Goal: Transaction & Acquisition: Purchase product/service

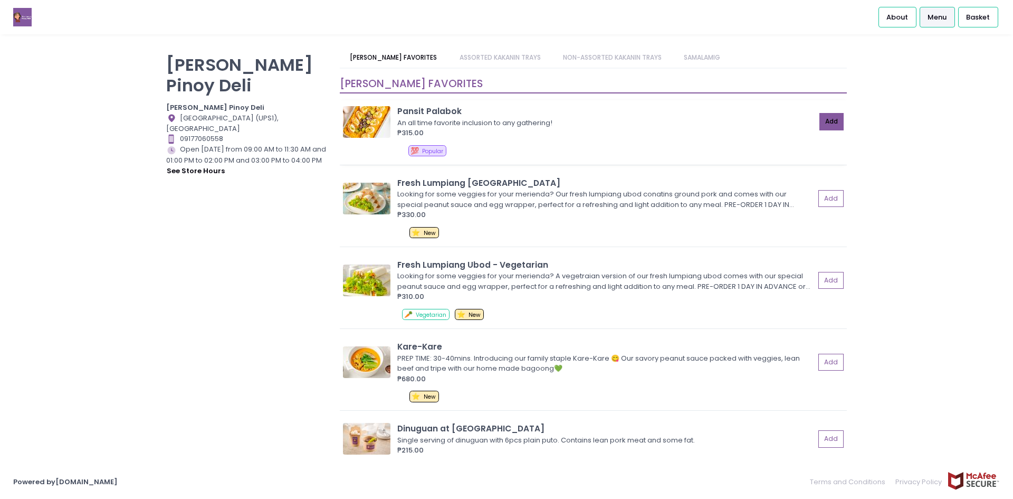
click at [828, 119] on button "Add" at bounding box center [831, 121] width 24 height 17
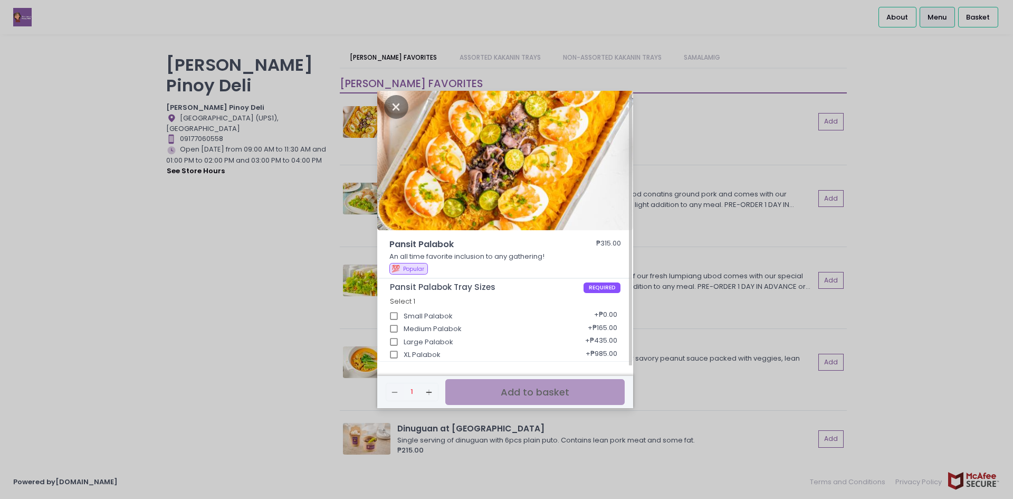
scroll to position [4, 0]
click at [426, 357] on div "Pansit Palabok Tray Sizes REQUIRED Select 1 Small Palabok + ₱0.00 Medium Palabo…" at bounding box center [505, 319] width 255 height 82
click at [393, 352] on input "XL Palabok" at bounding box center [394, 354] width 20 height 20
checkbox input "true"
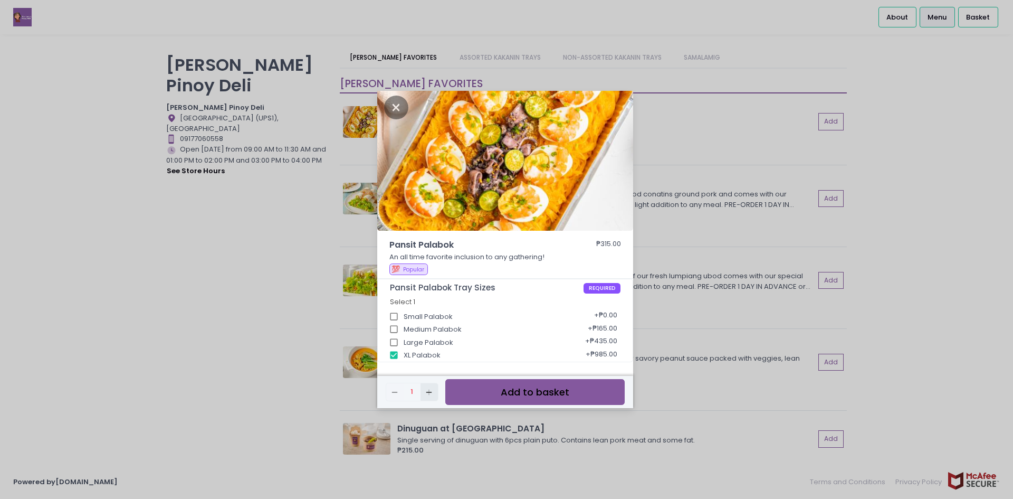
click at [428, 392] on icon "Add Created with Sketch." at bounding box center [429, 392] width 8 height 8
click at [566, 390] on button "Add to basket" at bounding box center [534, 392] width 179 height 26
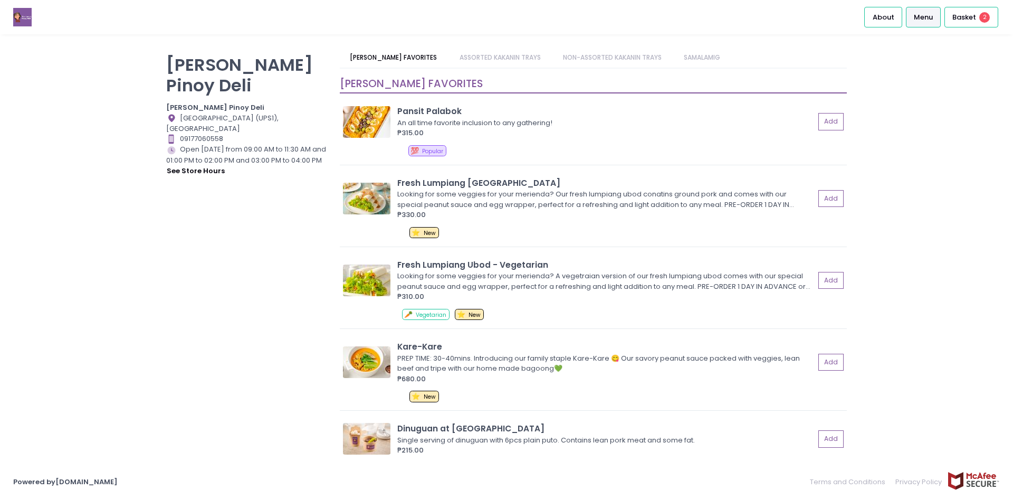
click at [524, 58] on link "ASSORTED KAKANIN TRAYS" at bounding box center [500, 57] width 102 height 20
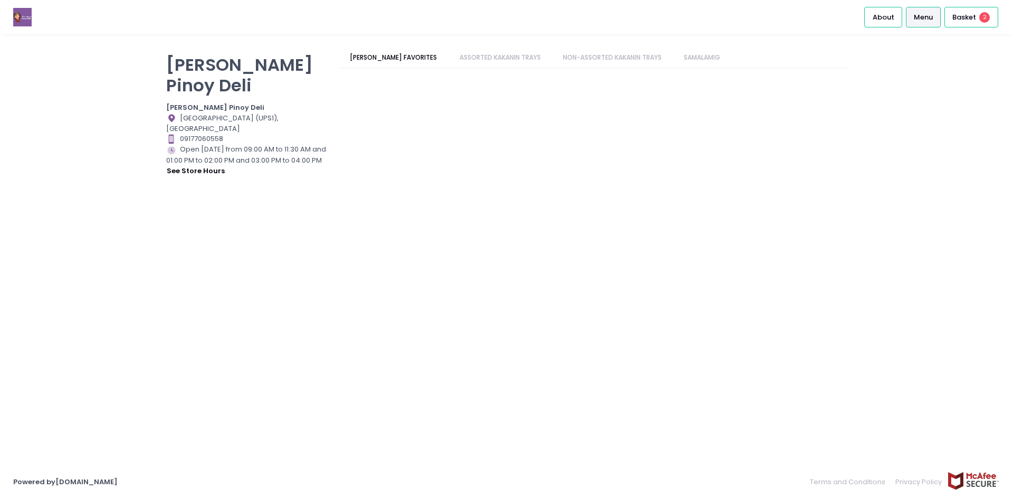
scroll to position [455, 0]
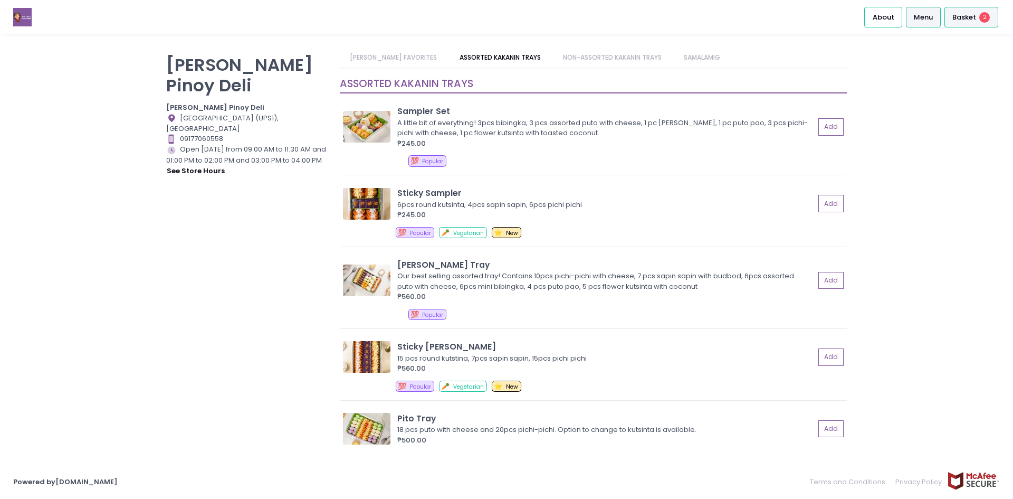
click at [960, 7] on div "Basket 2" at bounding box center [971, 17] width 54 height 21
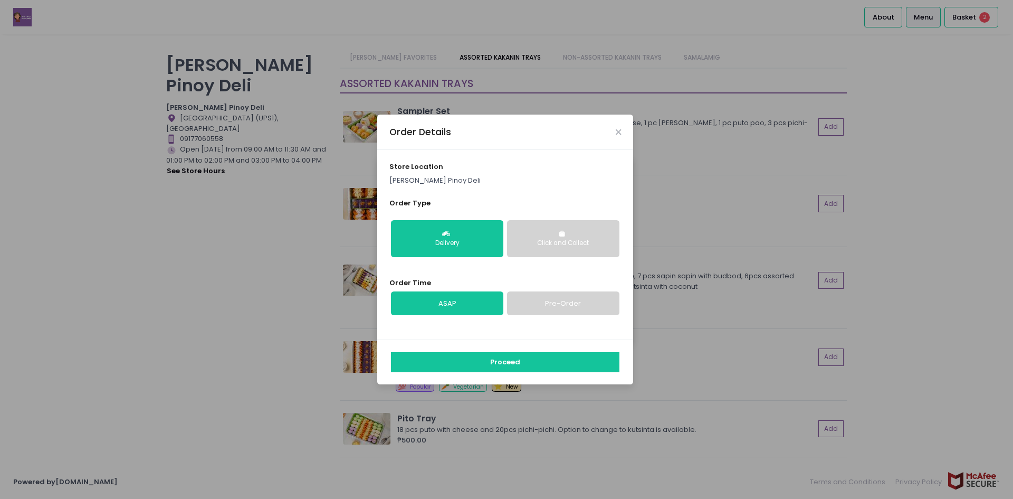
click at [591, 308] on link "Pre-Order" at bounding box center [563, 303] width 112 height 24
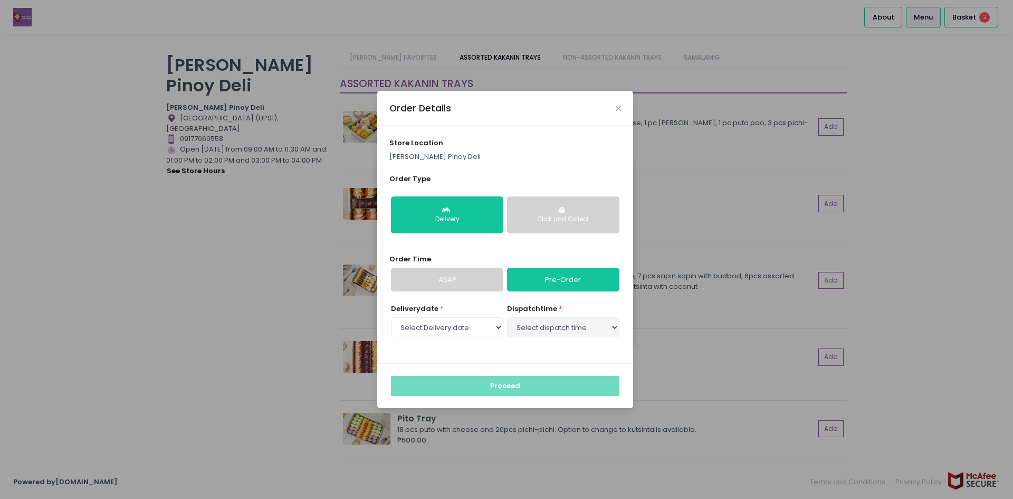
select select "[DATE]"
click at [470, 323] on select "Select Delivery date [DATE] [DATE] [DATE] [DATE] [DATE] [DATE]" at bounding box center [447, 327] width 112 height 20
click at [391, 317] on select "Select Delivery date [DATE] [DATE] [DATE] [DATE] [DATE] [DATE]" at bounding box center [447, 327] width 112 height 20
click at [567, 331] on select "Select dispatch time 11:00 AM - 11:30 AM 01:00 PM - 01:30 PM 01:30 PM - 02:00 P…" at bounding box center [563, 327] width 112 height 20
select select "13:30"
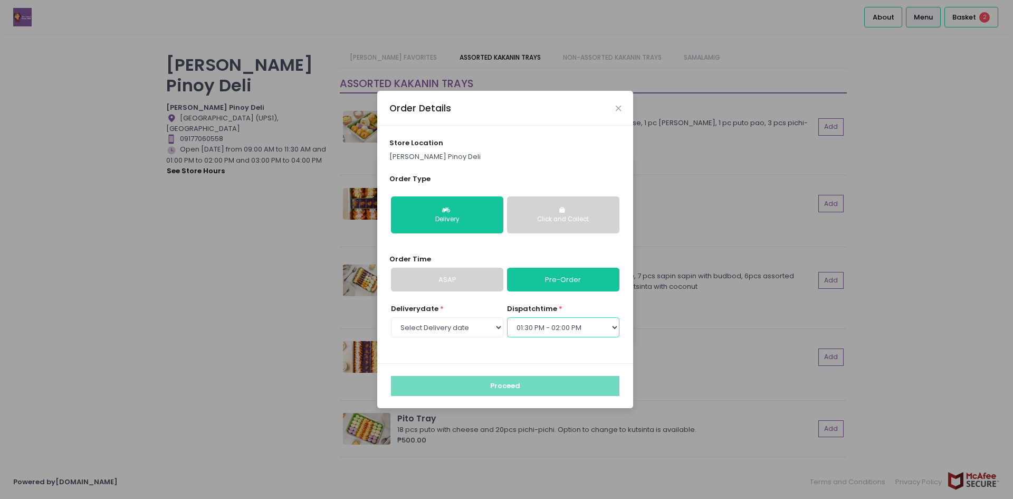
click at [507, 317] on select "Select dispatch time 11:00 AM - 11:30 AM 01:00 PM - 01:30 PM 01:30 PM - 02:00 P…" at bounding box center [563, 327] width 112 height 20
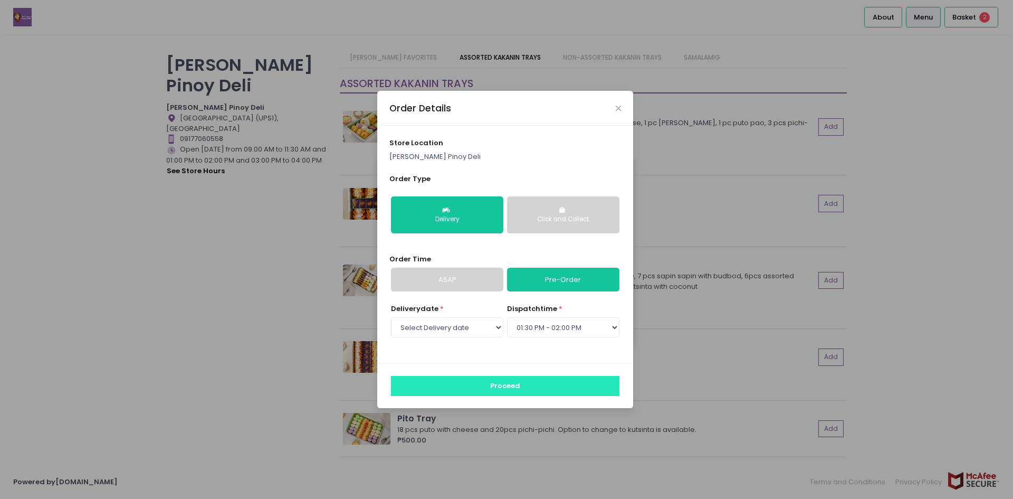
click at [485, 383] on button "Proceed" at bounding box center [505, 386] width 228 height 20
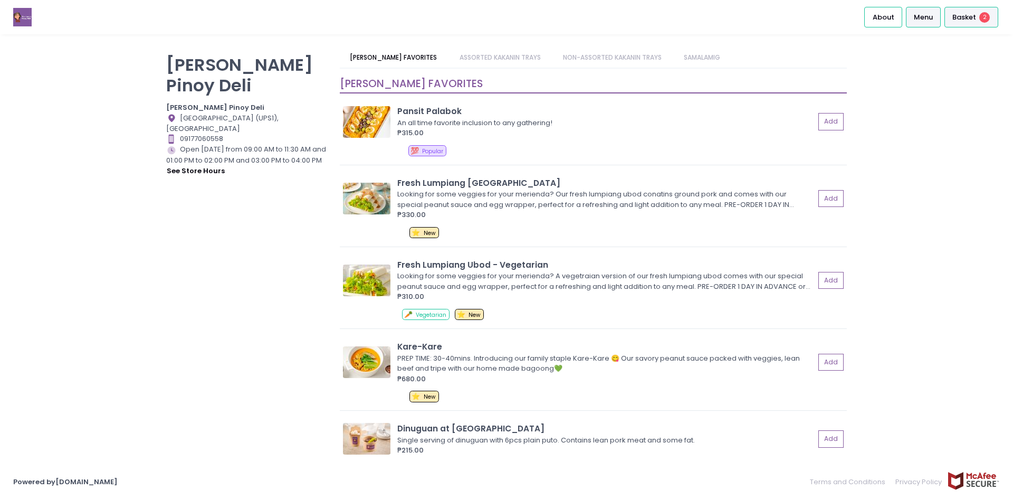
click at [993, 19] on div "Basket 2" at bounding box center [971, 17] width 54 height 21
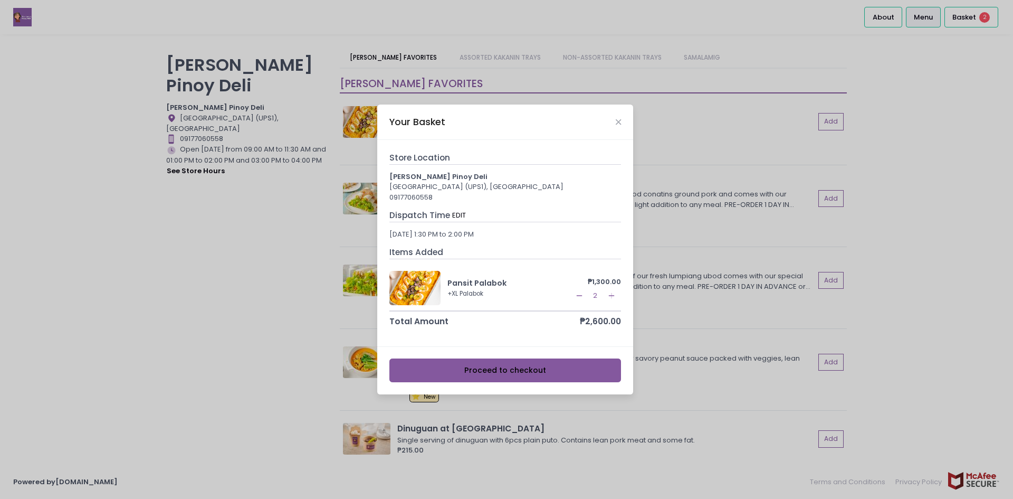
click at [891, 224] on div "Your Basket Store Location [PERSON_NAME] [GEOGRAPHIC_DATA] (UPS1), Paranaque 09…" at bounding box center [506, 249] width 1013 height 499
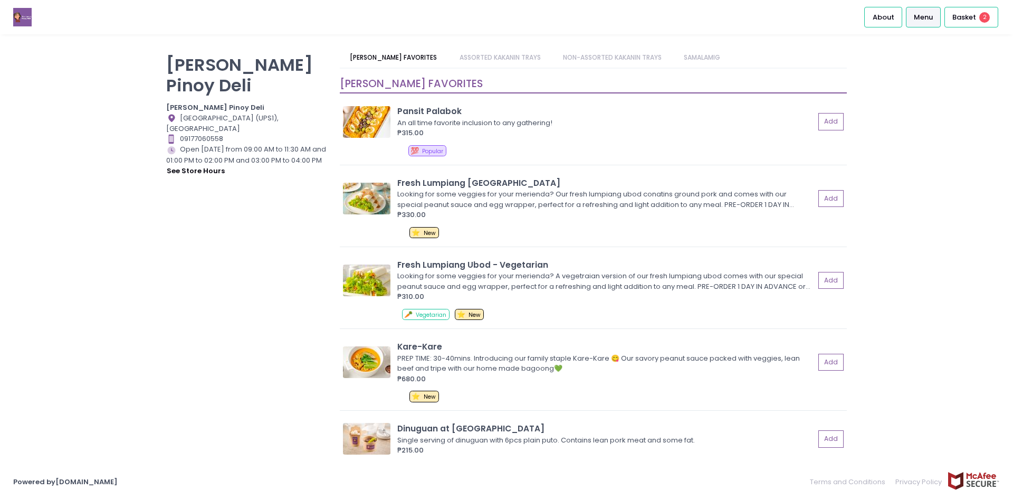
click at [473, 55] on link "ASSORTED KAKANIN TRAYS" at bounding box center [500, 57] width 102 height 20
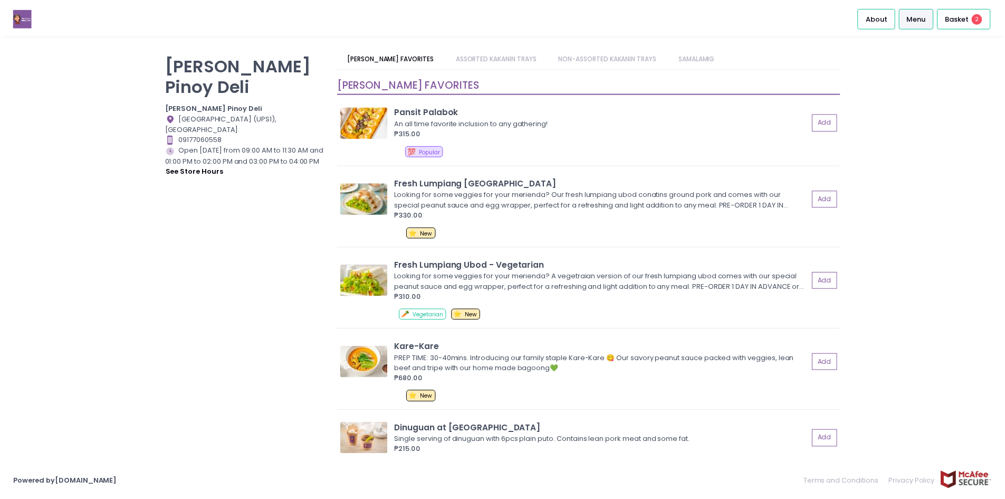
scroll to position [455, 0]
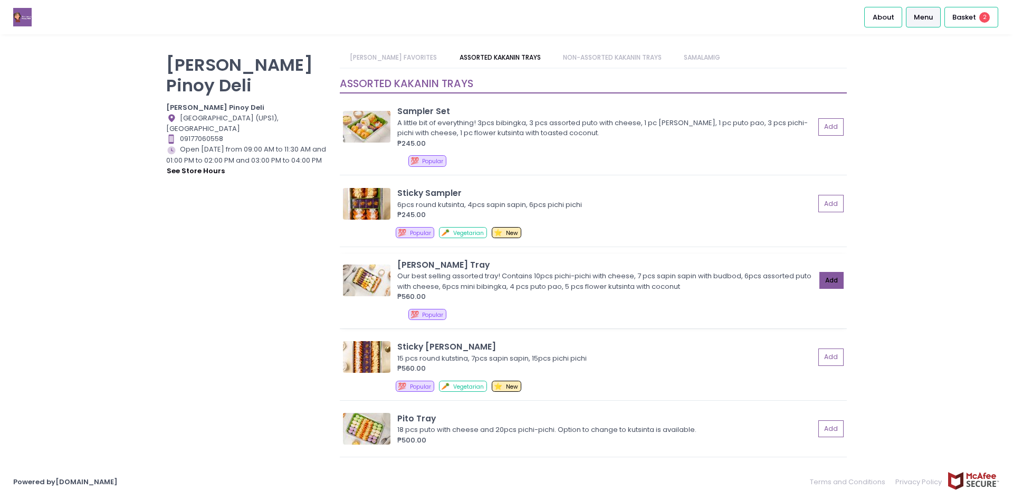
click at [819, 280] on button "Add" at bounding box center [831, 280] width 24 height 17
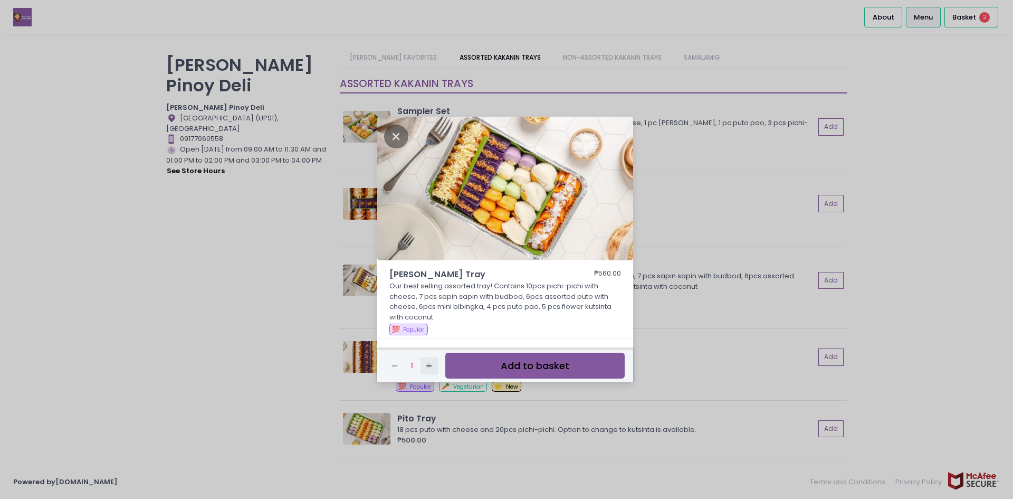
click at [431, 366] on rect "button" at bounding box center [429, 365] width 6 height 1
click at [514, 367] on button "Add to basket" at bounding box center [534, 365] width 179 height 26
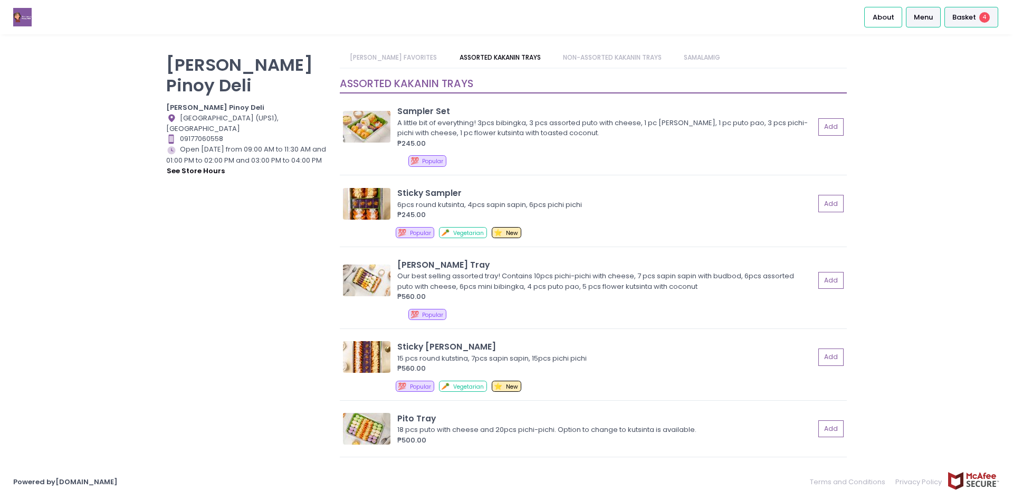
click at [981, 23] on div "Basket 4" at bounding box center [971, 17] width 54 height 21
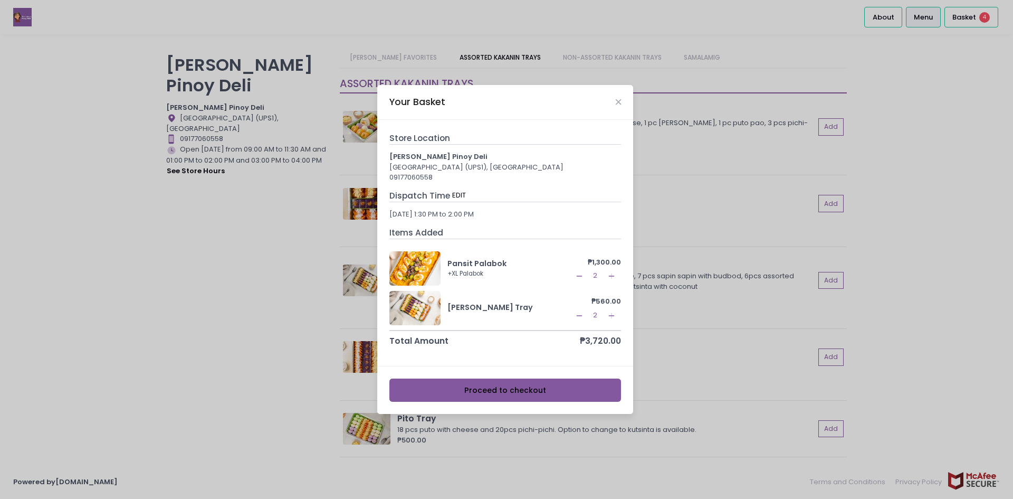
click at [570, 391] on button "Proceed to checkout" at bounding box center [505, 390] width 232 height 24
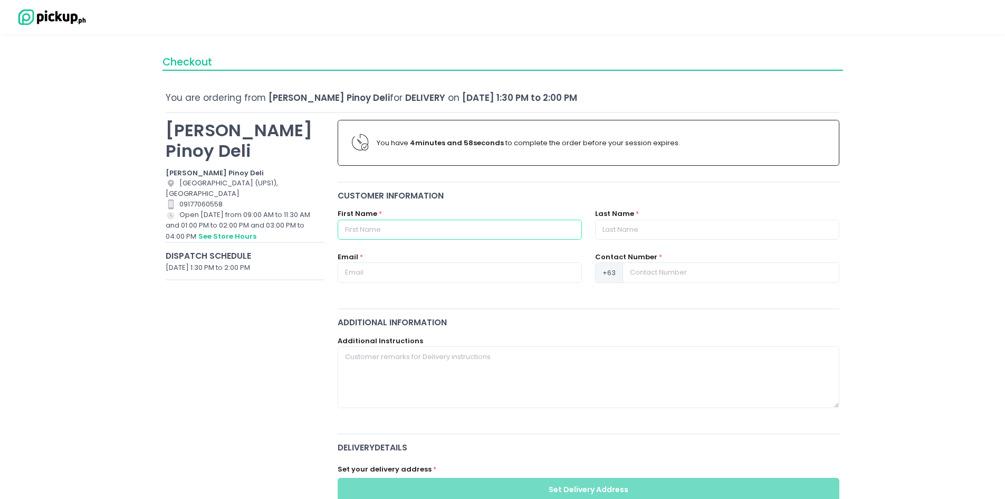
click at [423, 226] on input "text" at bounding box center [460, 229] width 244 height 20
click at [497, 228] on input "[PERSON_NAME]" at bounding box center [460, 229] width 244 height 20
type input "[PERSON_NAME] [PERSON_NAME]"
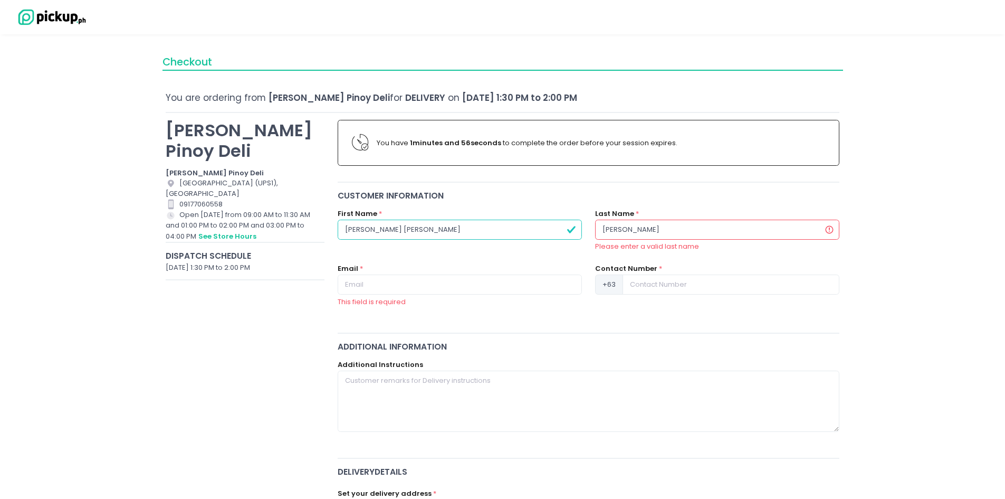
drag, startPoint x: 659, startPoint y: 226, endPoint x: 538, endPoint y: 234, distance: 121.1
click at [543, 231] on div "First Name * [PERSON_NAME] [PERSON_NAME] Last Name * [PERSON_NAME] Please enter…" at bounding box center [589, 235] width 516 height 55
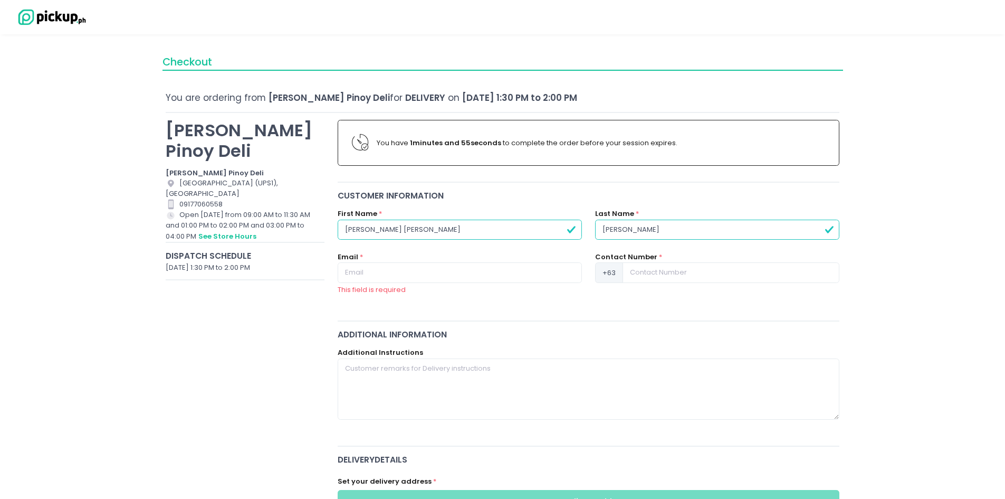
type input "[PERSON_NAME]"
type input "[EMAIL_ADDRESS][DOMAIN_NAME]"
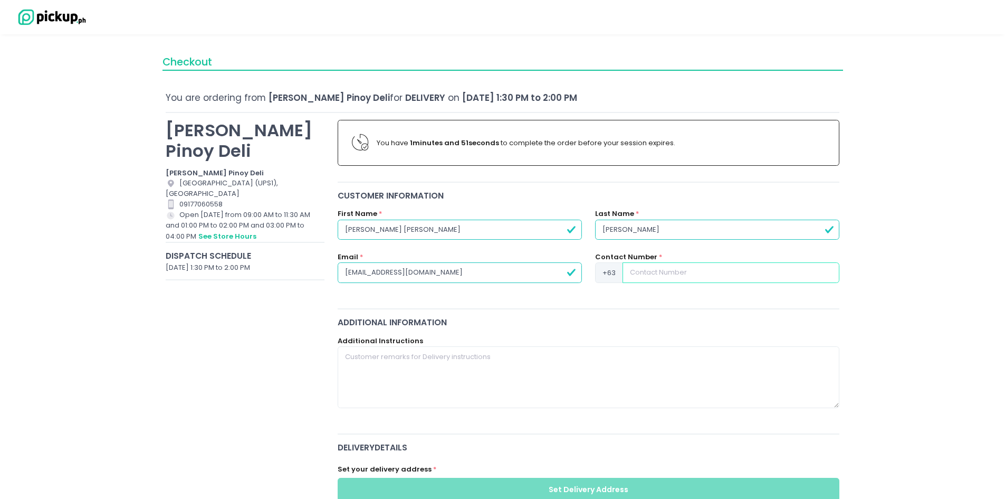
paste input "[PHONE_NUMBER]"
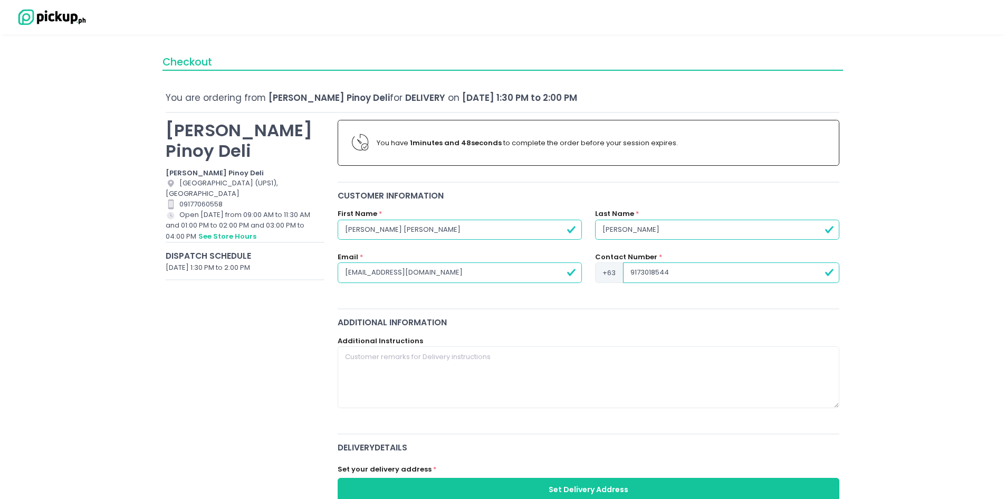
type input "9173018544"
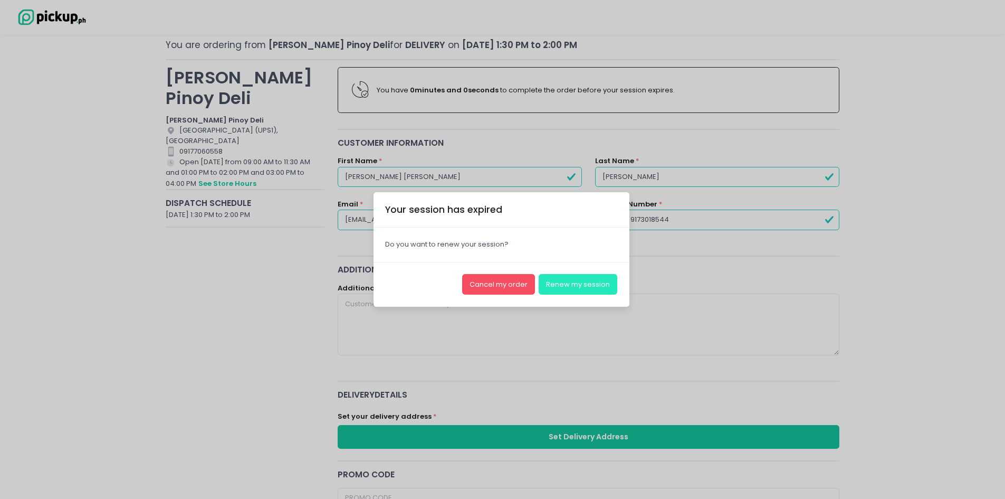
click at [575, 278] on button "Renew my session" at bounding box center [578, 284] width 79 height 20
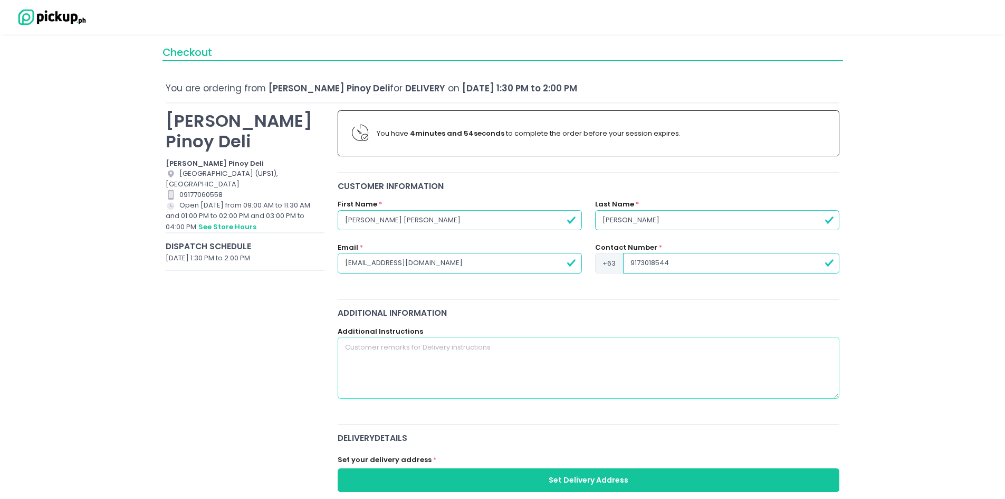
scroll to position [273, 0]
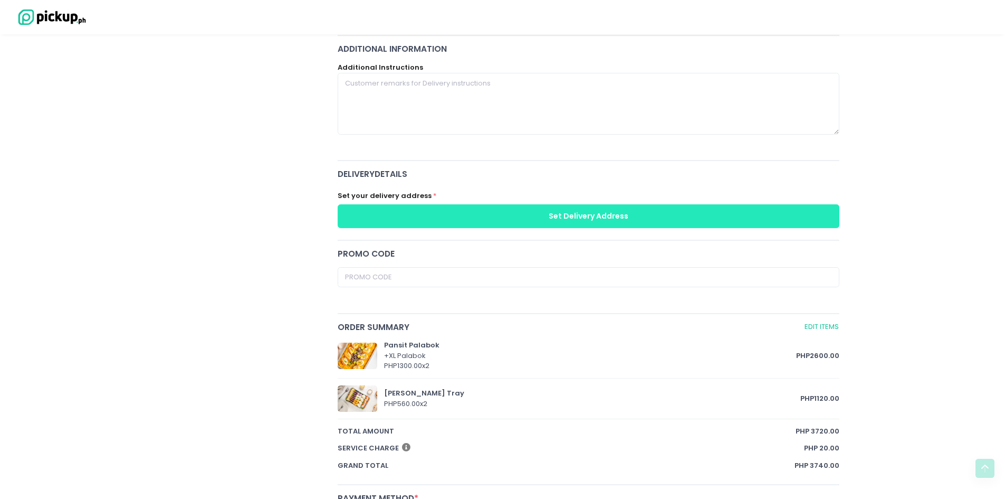
click at [536, 216] on button "Set Delivery Address" at bounding box center [589, 216] width 502 height 24
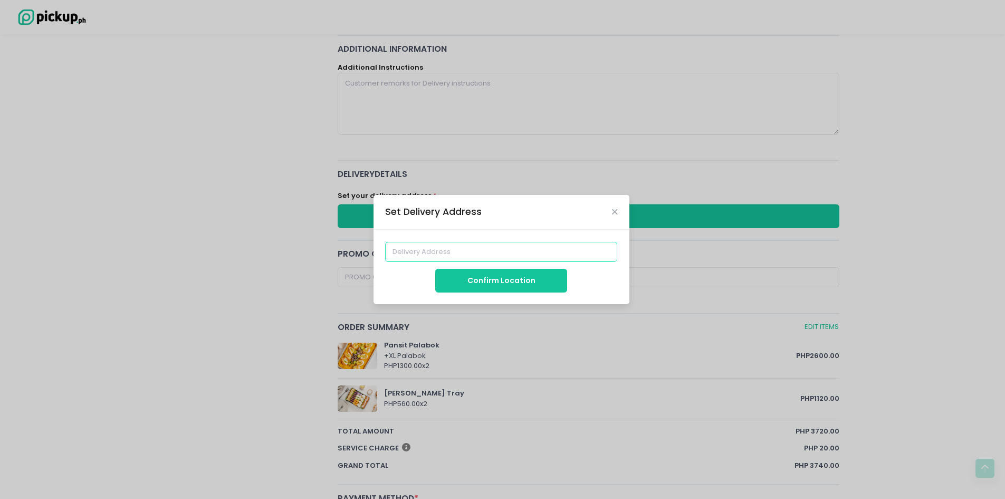
click at [484, 250] on input at bounding box center [501, 252] width 232 height 20
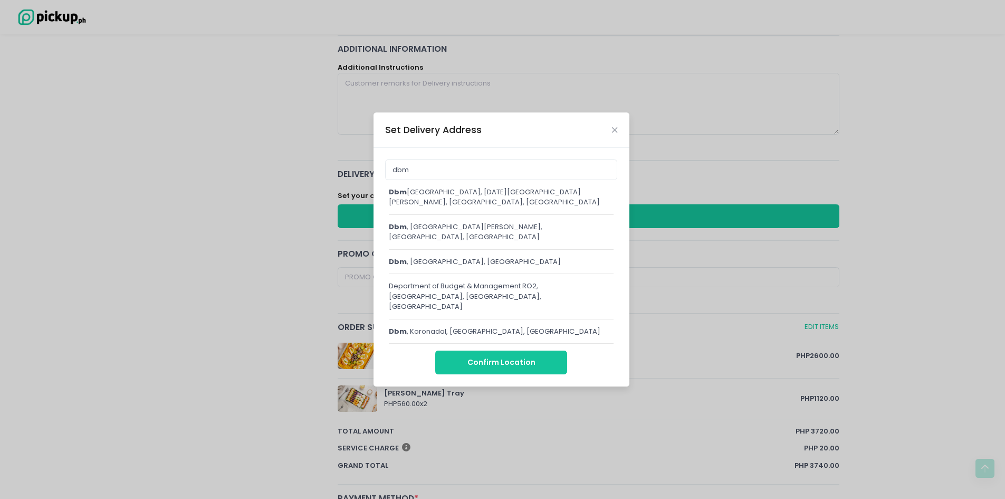
click at [507, 207] on div "dbm Central Office, [GEOGRAPHIC_DATA][PERSON_NAME], [GEOGRAPHIC_DATA], [GEOGRAP…" at bounding box center [501, 197] width 225 height 21
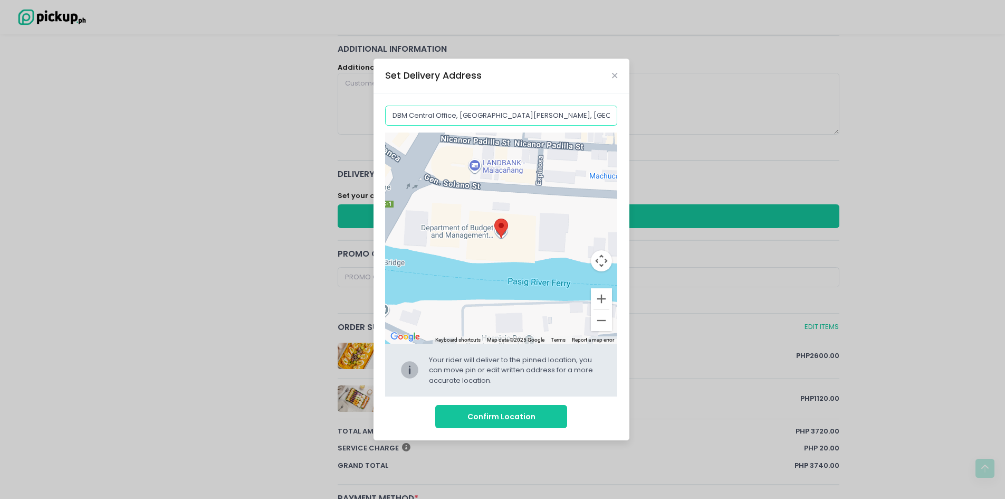
click at [488, 113] on input "DBM Central Office, [GEOGRAPHIC_DATA][PERSON_NAME], [GEOGRAPHIC_DATA], [GEOGRAP…" at bounding box center [501, 116] width 232 height 20
paste input "epartment Of Budget And Management, [GEOGRAPHIC_DATA][PERSON_NAME], HXRQ+R66"
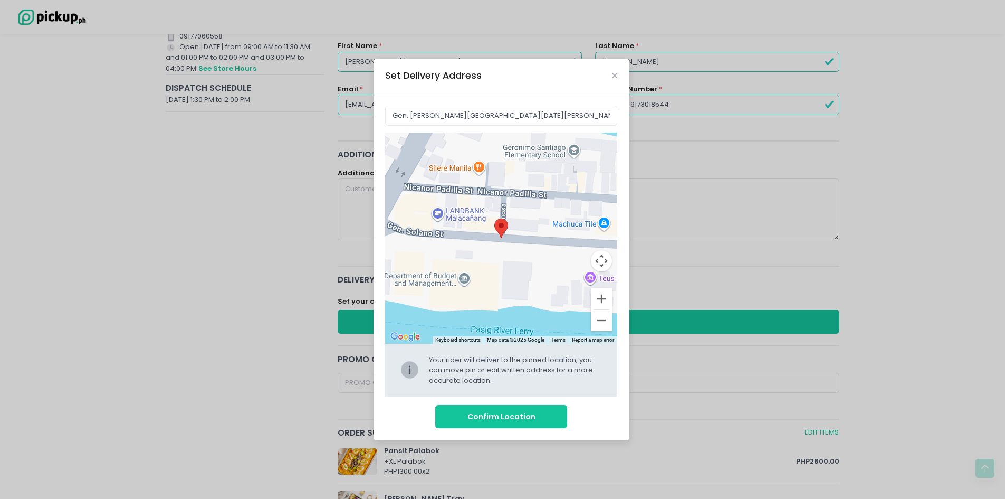
scroll to position [62, 0]
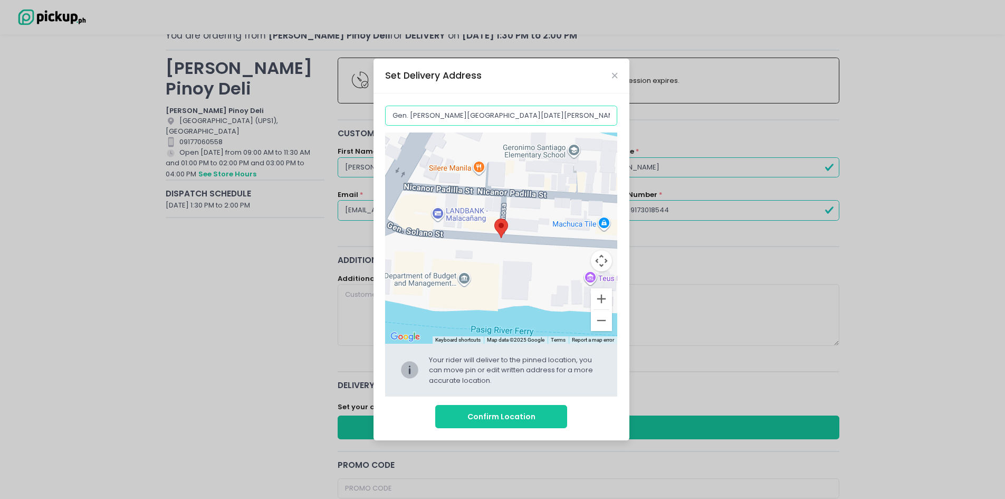
click at [465, 112] on input "Gen. [PERSON_NAME][GEOGRAPHIC_DATA][DATE][PERSON_NAME], [GEOGRAPHIC_DATA], [GEO…" at bounding box center [501, 116] width 232 height 20
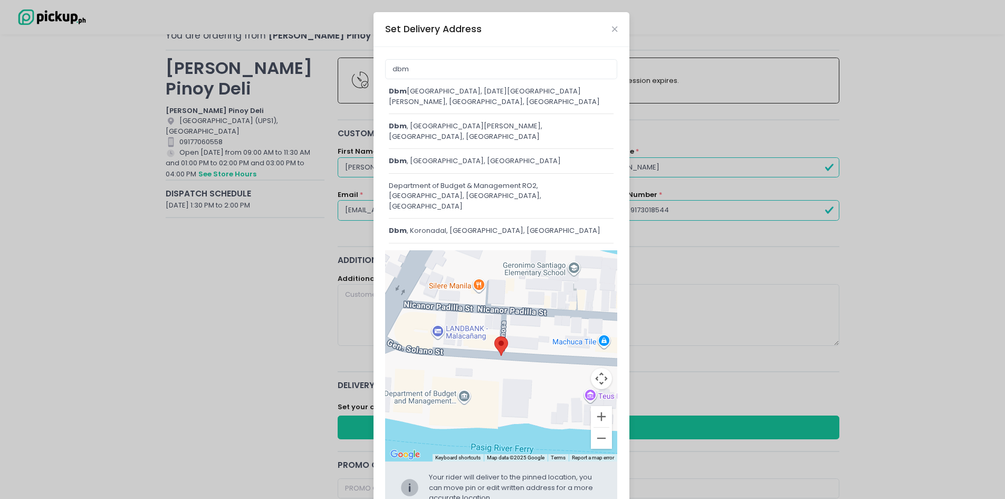
click at [479, 94] on div "dbm Central Office, [GEOGRAPHIC_DATA][PERSON_NAME], [GEOGRAPHIC_DATA], [GEOGRAP…" at bounding box center [501, 96] width 225 height 21
type input "DBM Central Office, [GEOGRAPHIC_DATA][PERSON_NAME], [GEOGRAPHIC_DATA], [GEOGRAP…"
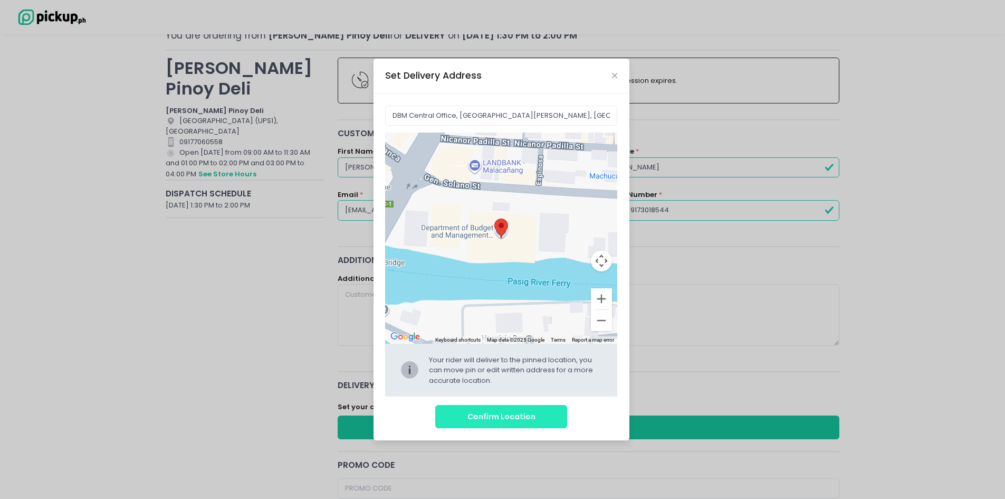
click at [504, 419] on button "Confirm Location" at bounding box center [501, 417] width 132 height 24
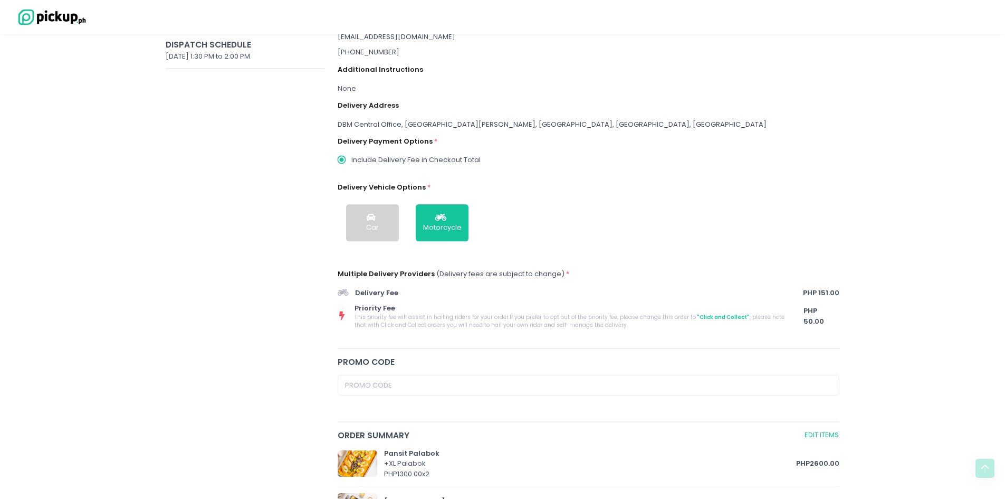
scroll to position [0, 0]
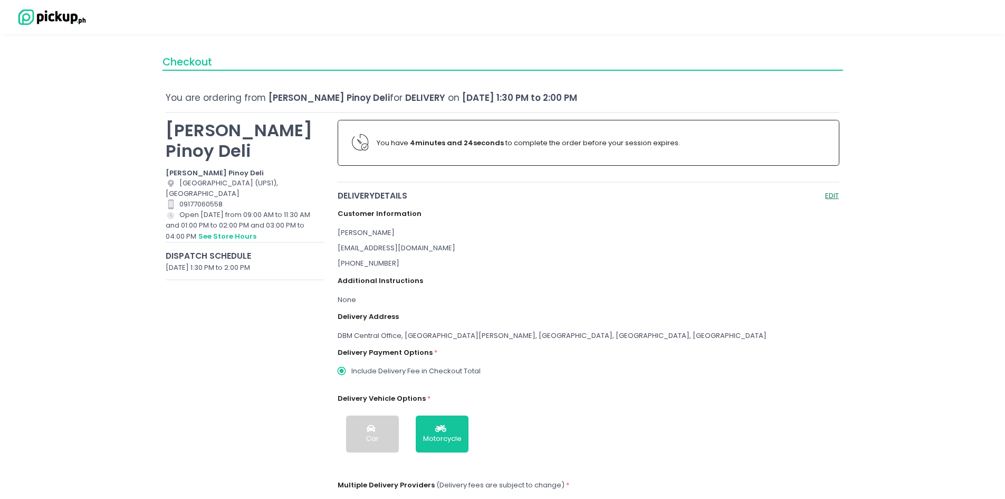
click at [831, 194] on button "EDIT" at bounding box center [832, 195] width 15 height 12
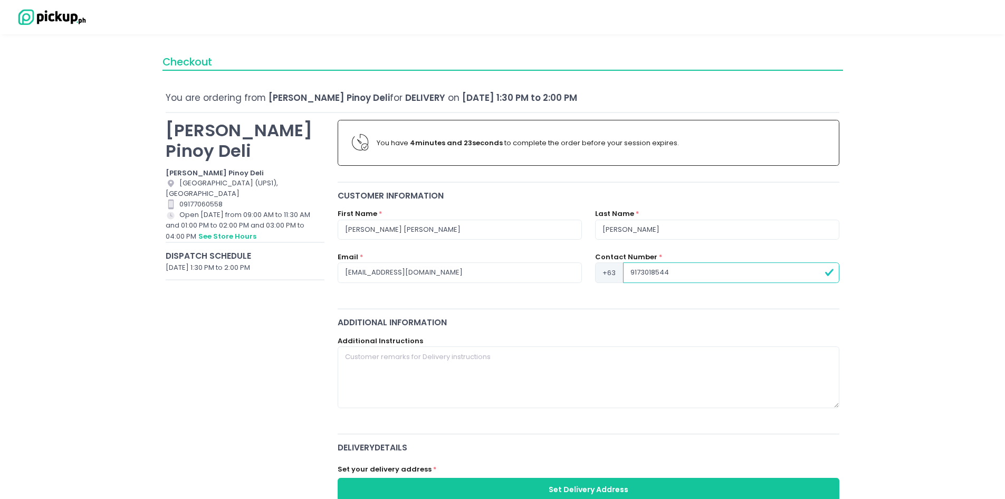
scroll to position [106, 0]
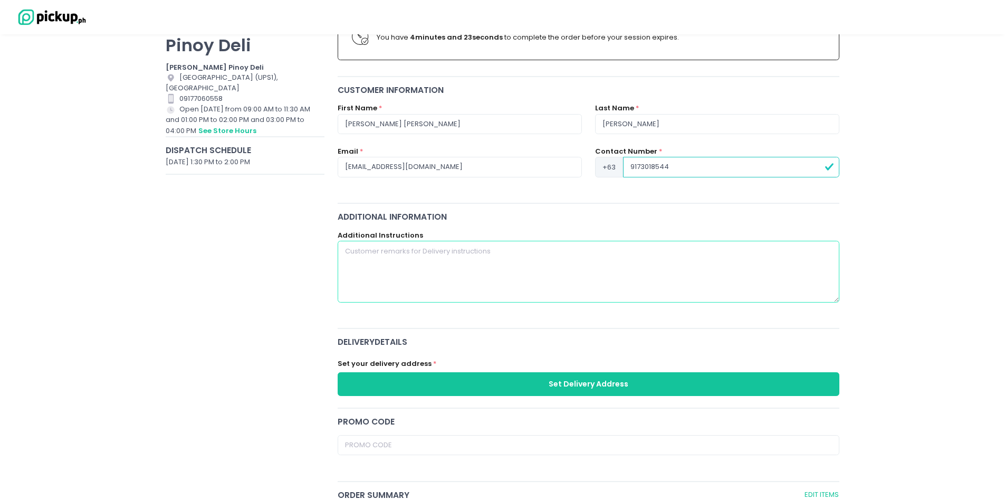
click at [566, 274] on textarea at bounding box center [589, 271] width 502 height 61
click at [441, 262] on textarea "please" at bounding box center [589, 271] width 502 height 61
paste textarea "Please contact [PHONE_NUMBER] if nakarating na po sa drop off point"
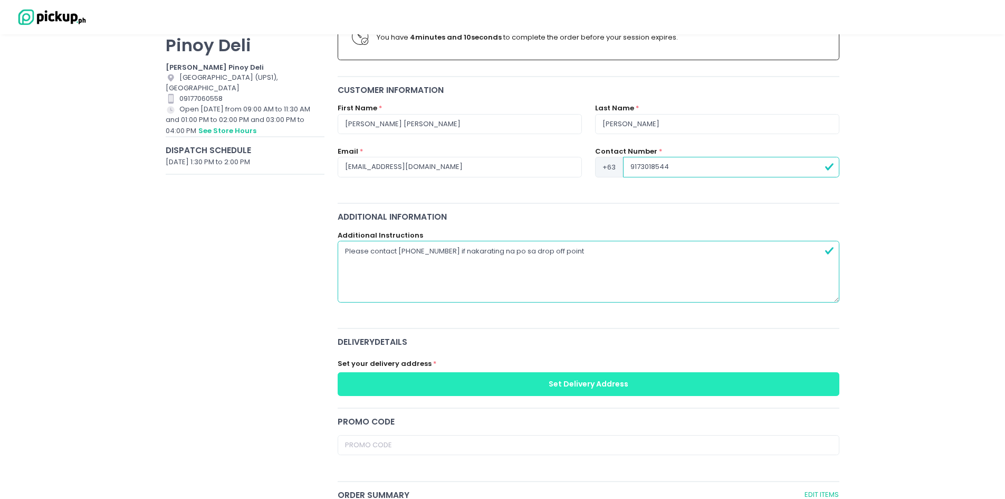
type textarea "Please contact [PHONE_NUMBER] if nakarating na po sa drop off point"
click at [460, 390] on button "Set Delivery Address" at bounding box center [589, 384] width 502 height 24
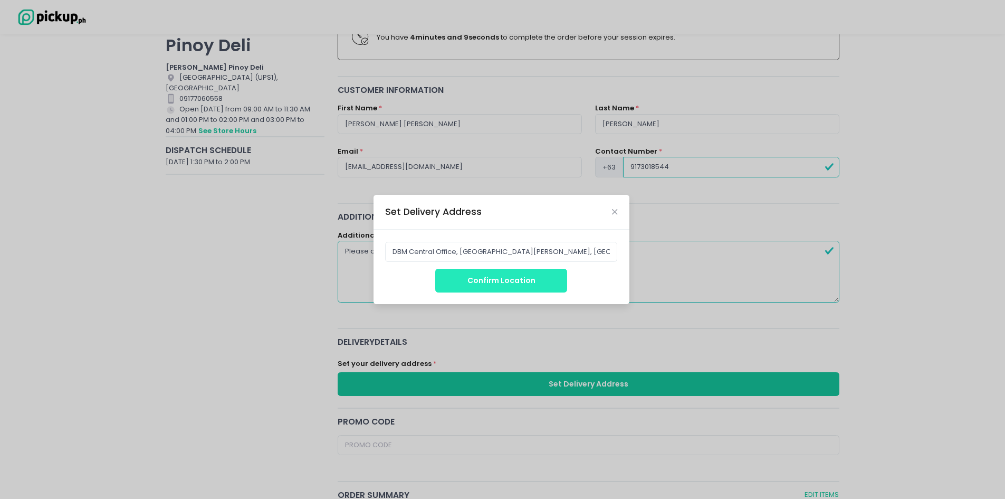
click at [502, 282] on button "Confirm Location" at bounding box center [501, 281] width 132 height 24
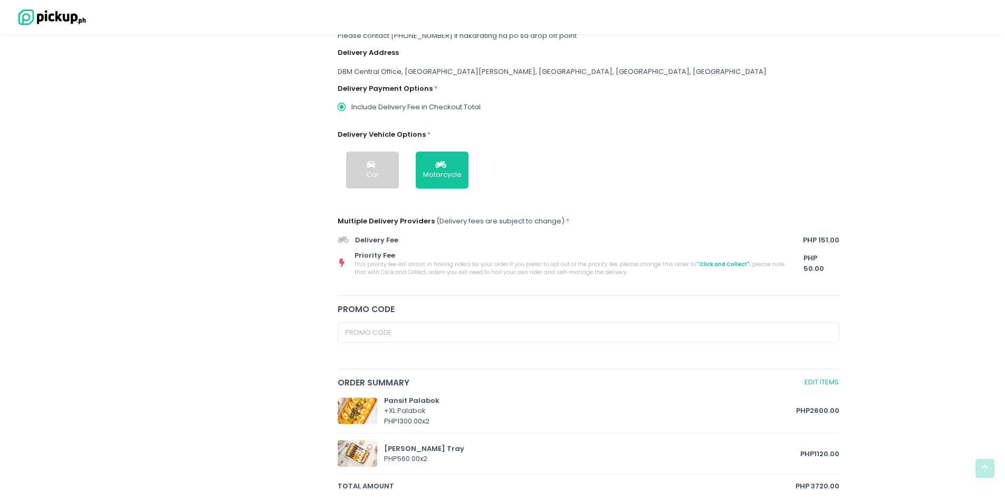
scroll to position [528, 0]
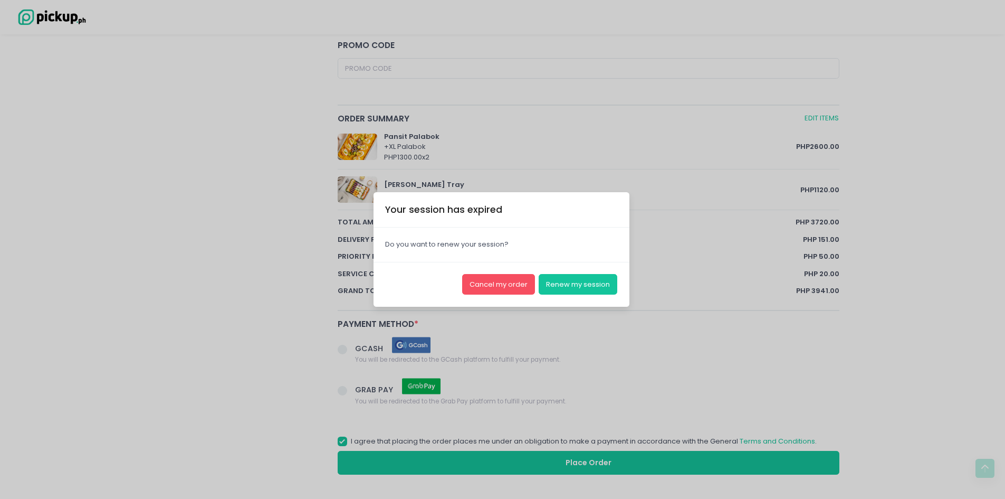
click at [0, 303] on div "Your session has expired × Close Do you want to renew your session? Cancel my o…" at bounding box center [502, 249] width 1005 height 499
click at [603, 285] on button "Renew my session" at bounding box center [578, 284] width 79 height 20
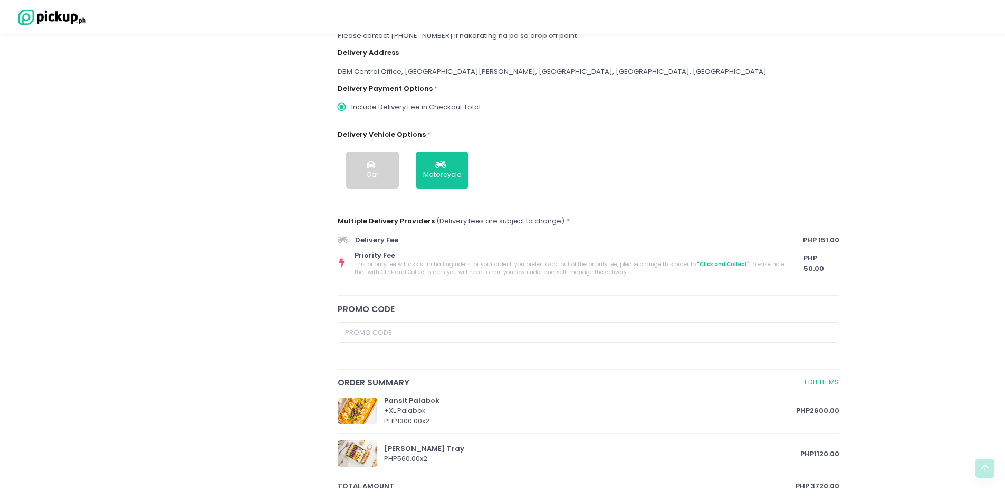
scroll to position [475, 0]
